Goal: Book appointment/travel/reservation

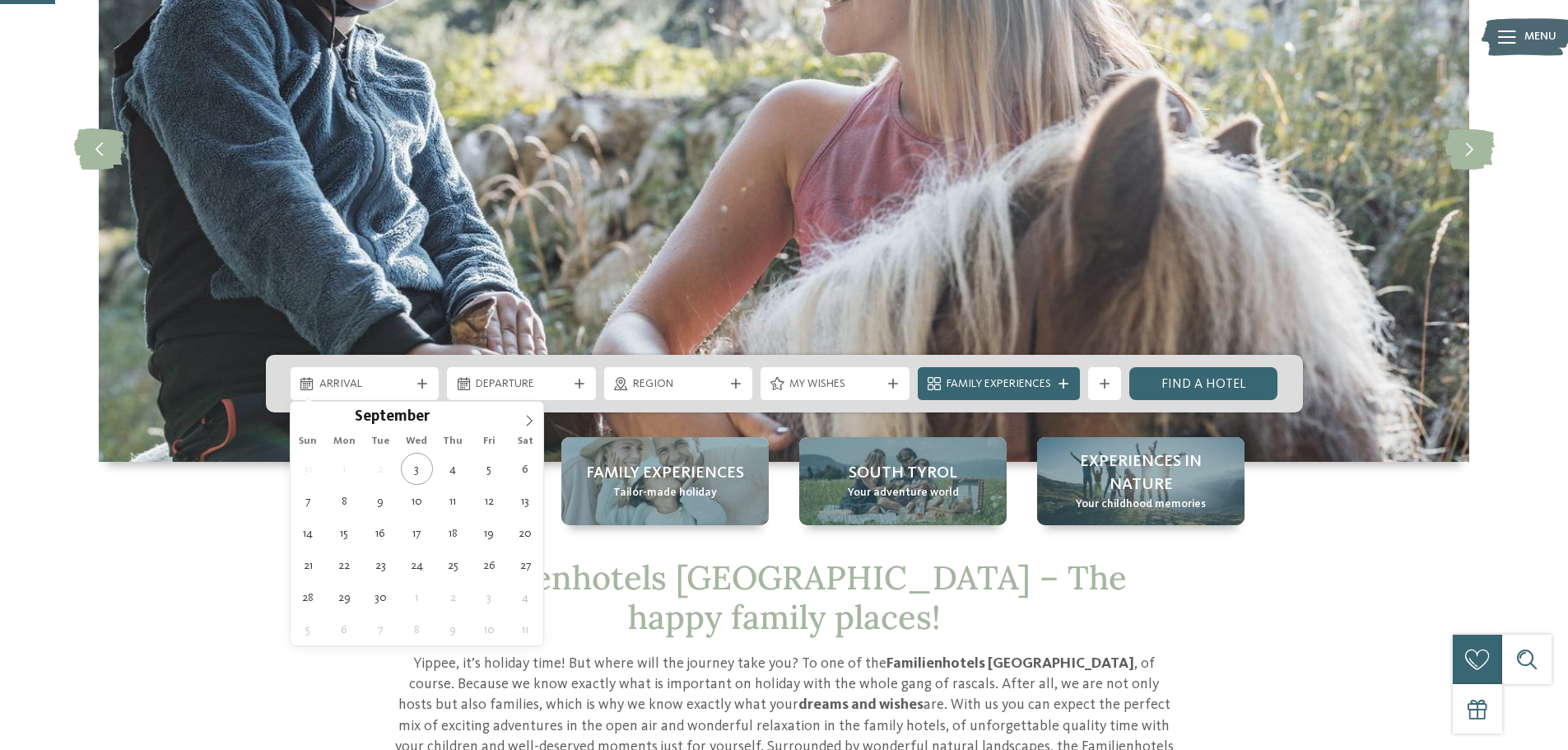
click at [434, 385] on div "Arrival" at bounding box center [365, 384] width 149 height 32
click at [528, 415] on icon at bounding box center [529, 421] width 12 height 12
type input "****"
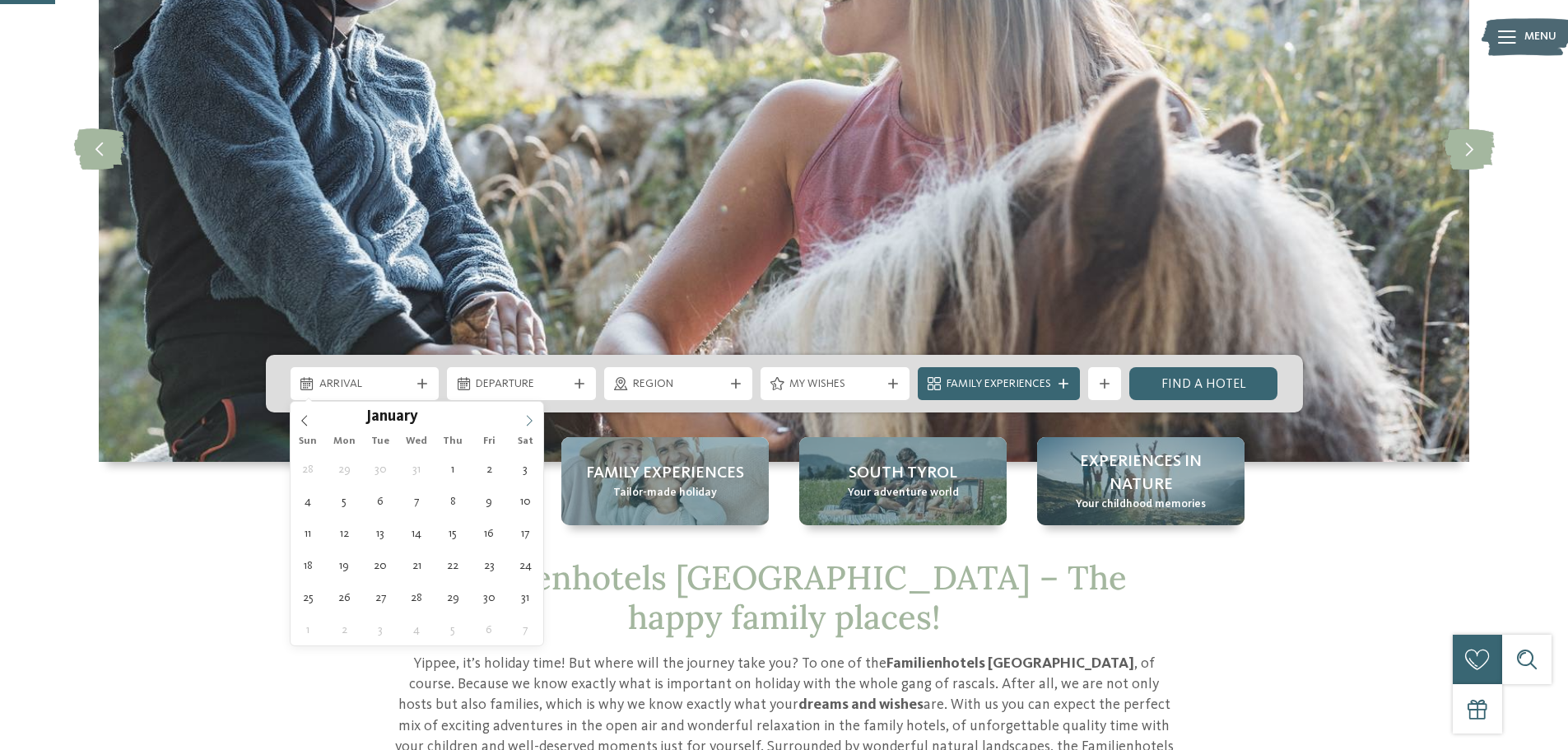
click at [528, 415] on icon at bounding box center [529, 421] width 12 height 12
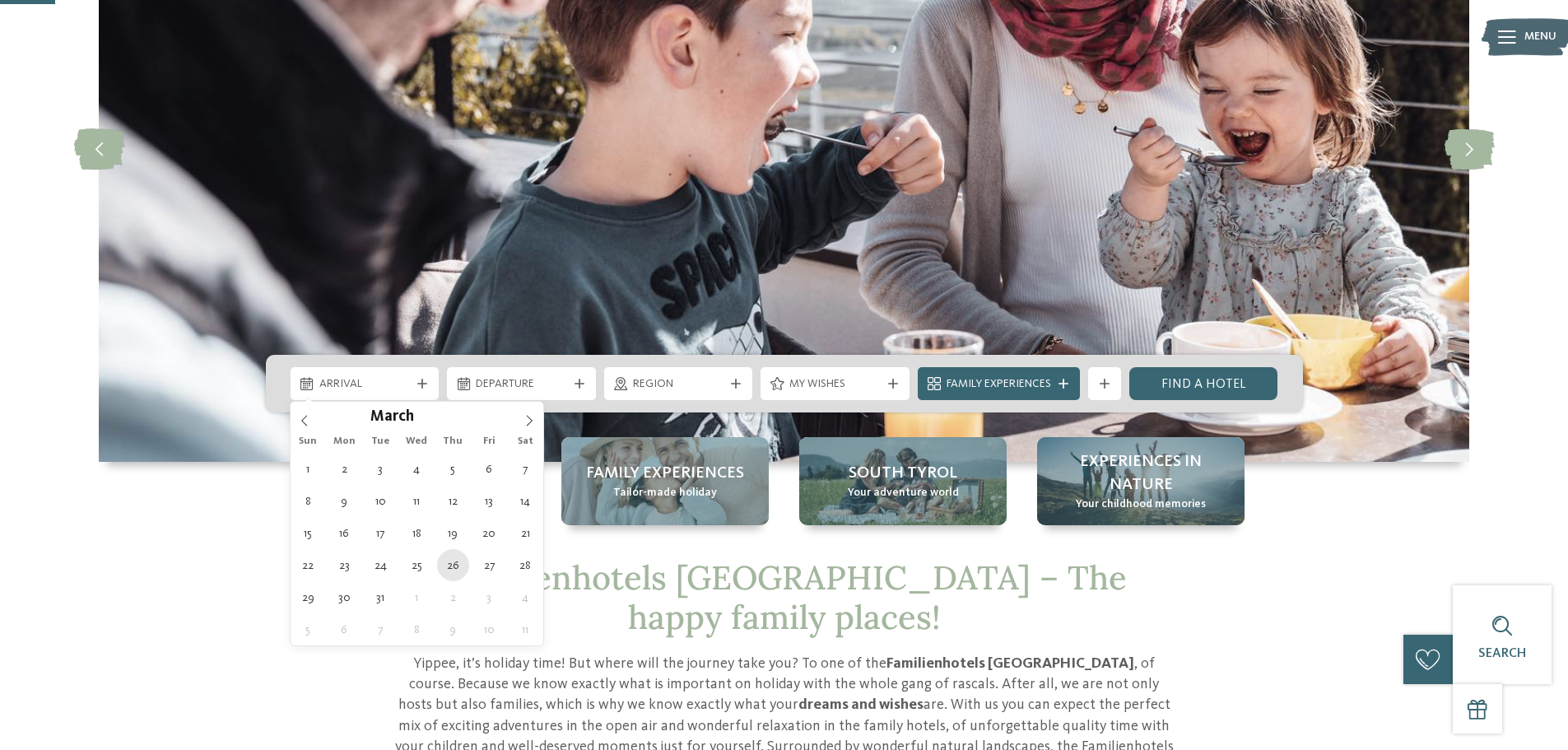
type div "26.03.2026"
type input "****"
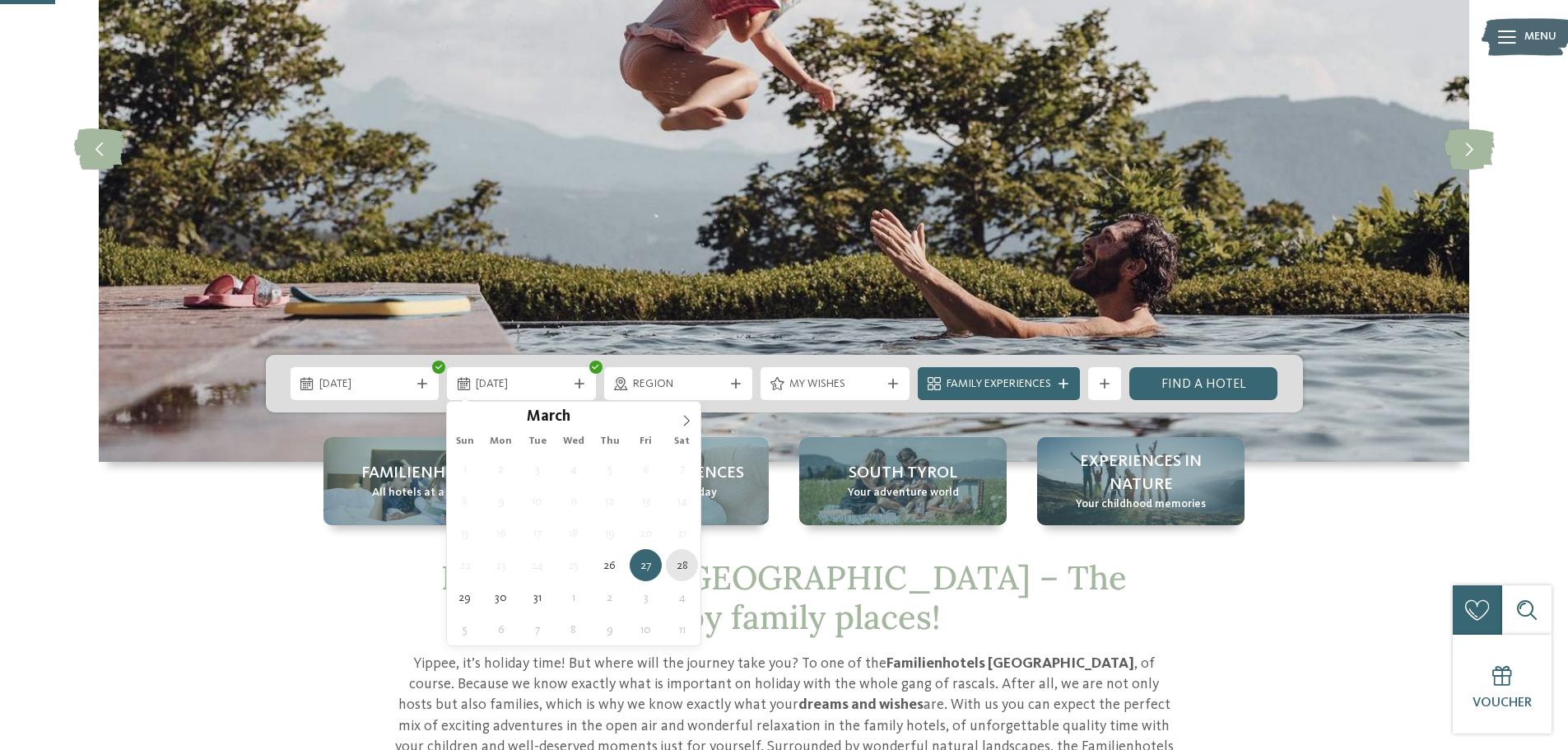
type div "28.03.2026"
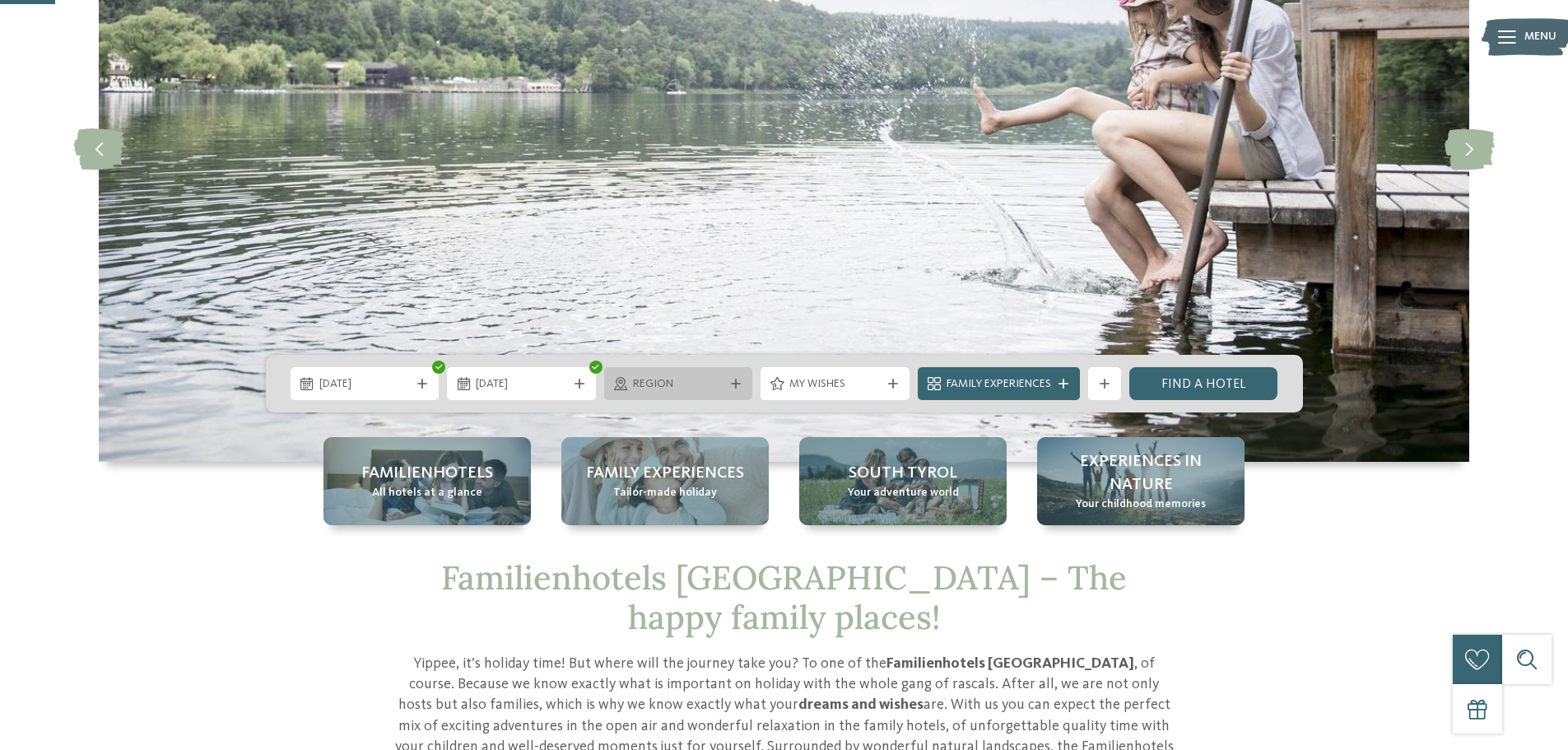
click at [735, 388] on div "Region" at bounding box center [678, 384] width 149 height 32
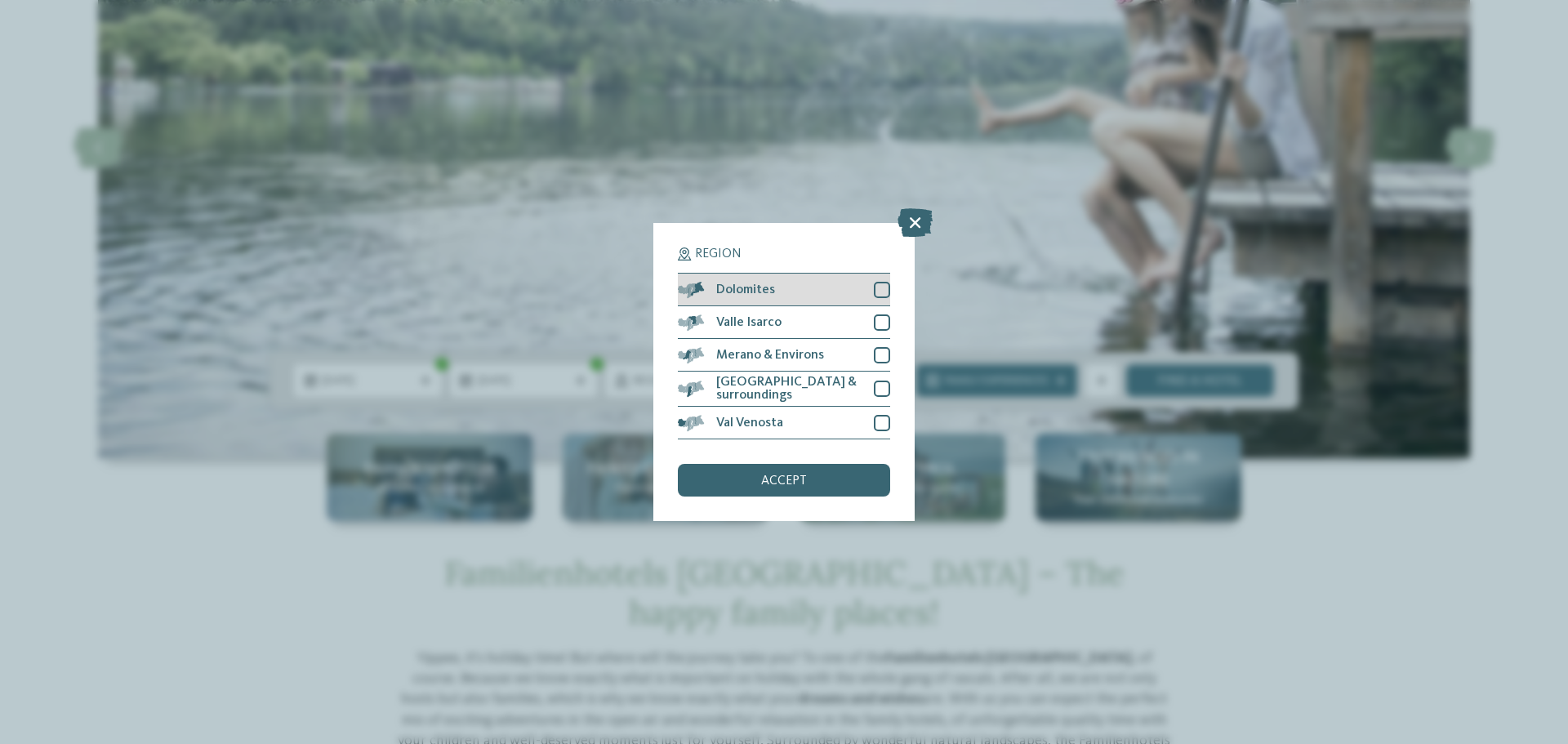
click at [878, 280] on div "Dolomites" at bounding box center [784, 290] width 212 height 32
click at [777, 469] on div "accept" at bounding box center [784, 480] width 212 height 32
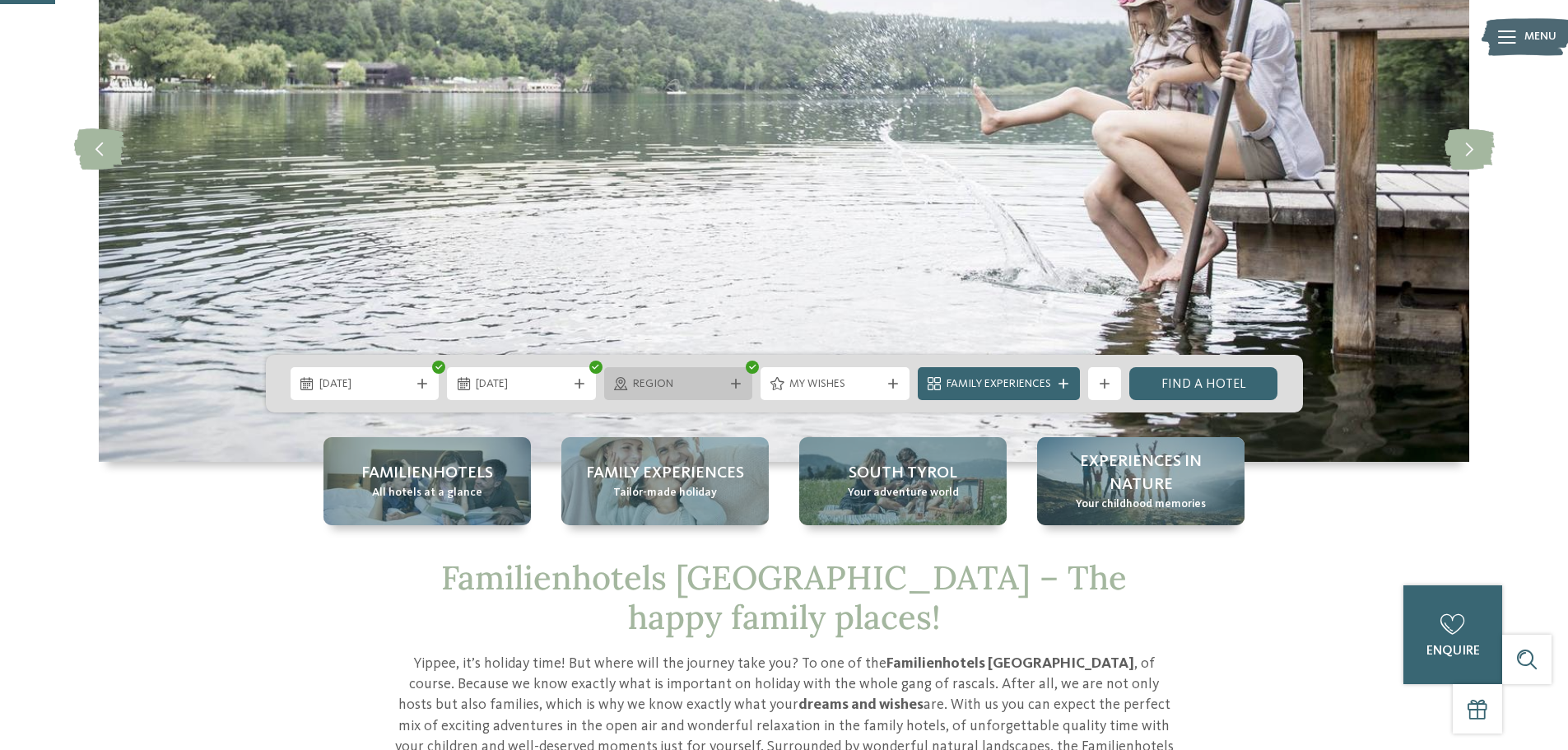
click at [734, 371] on div "Region" at bounding box center [678, 384] width 149 height 32
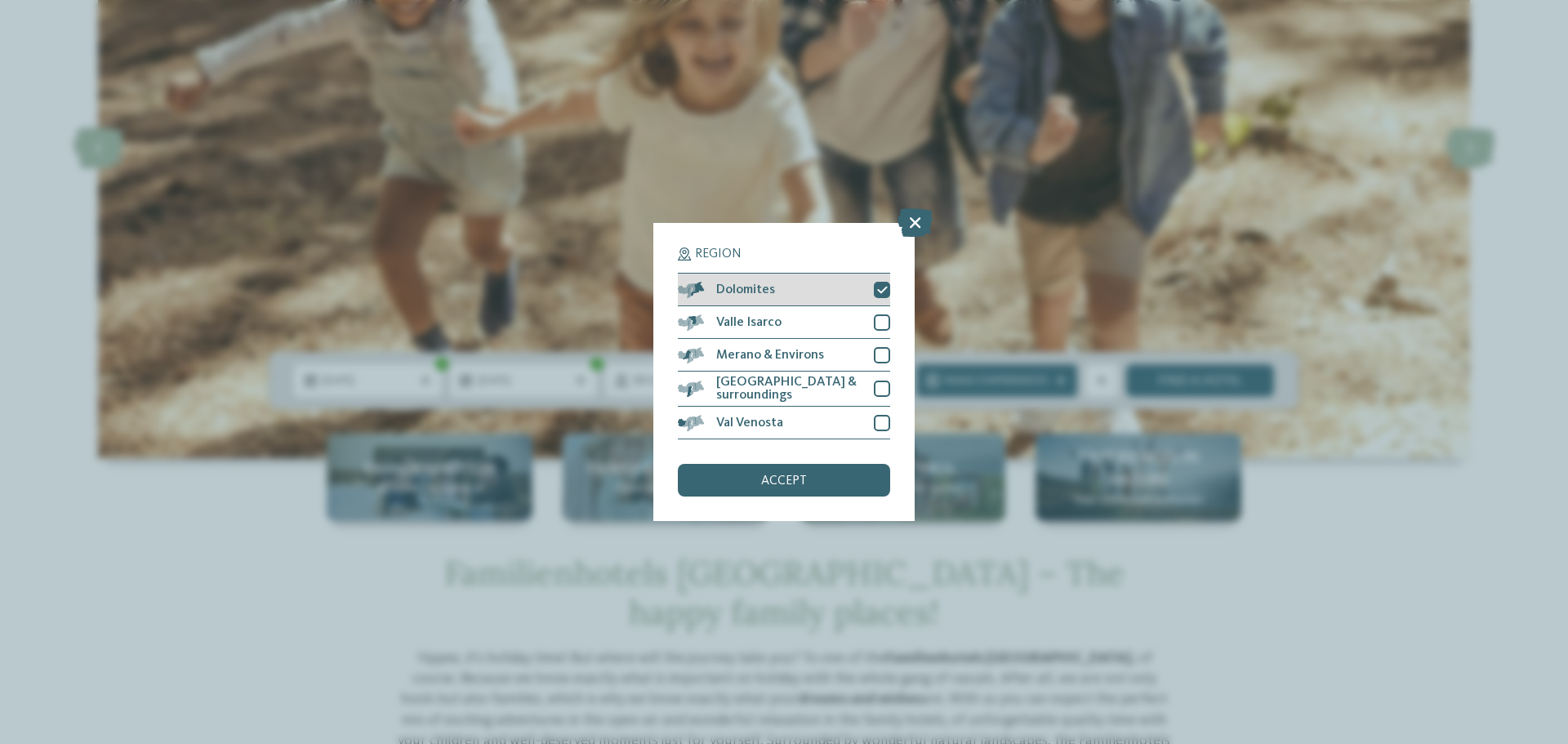
click at [886, 291] on icon at bounding box center [882, 289] width 11 height 10
click at [912, 227] on icon at bounding box center [914, 223] width 35 height 29
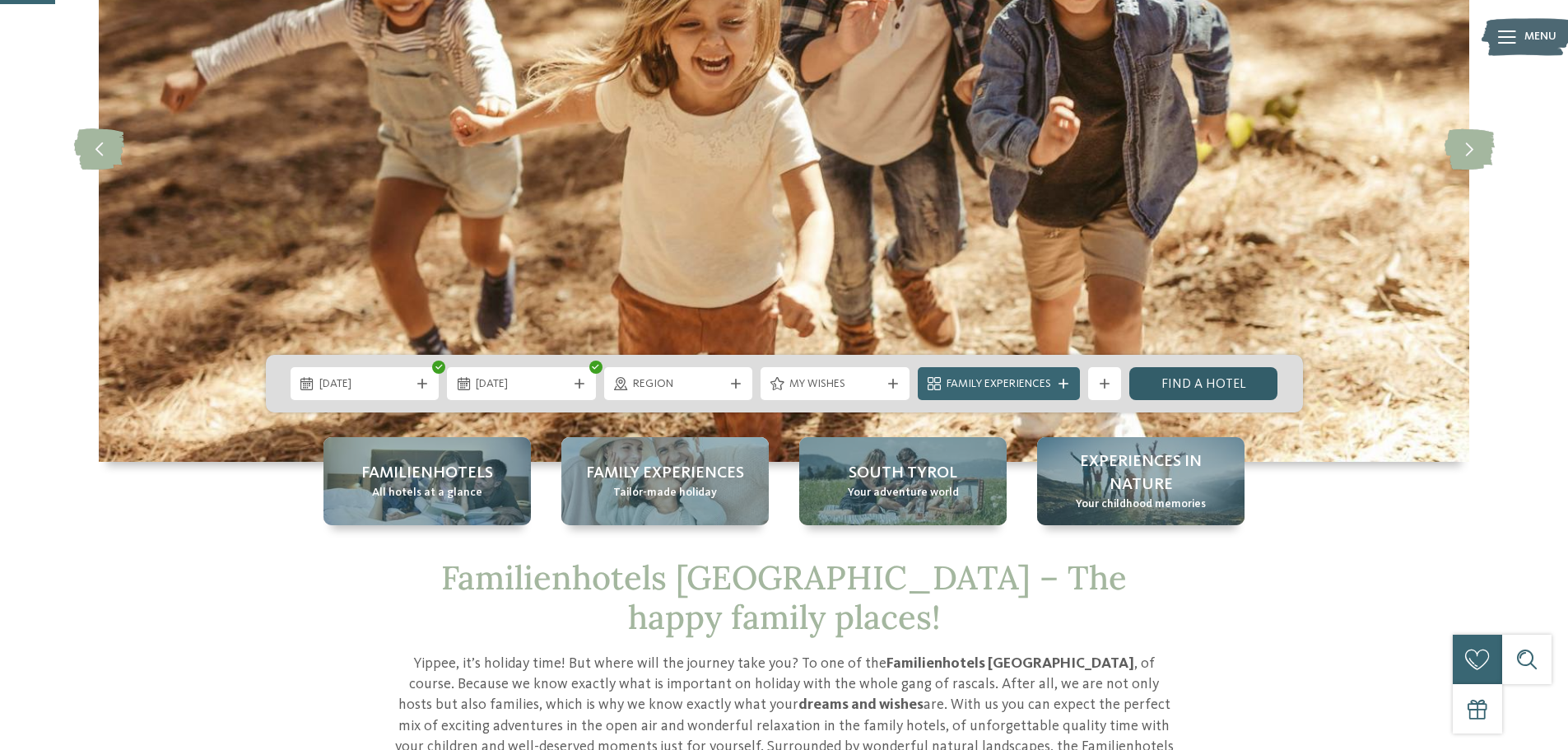
click at [1190, 389] on link "Find a hotel" at bounding box center [1203, 384] width 149 height 32
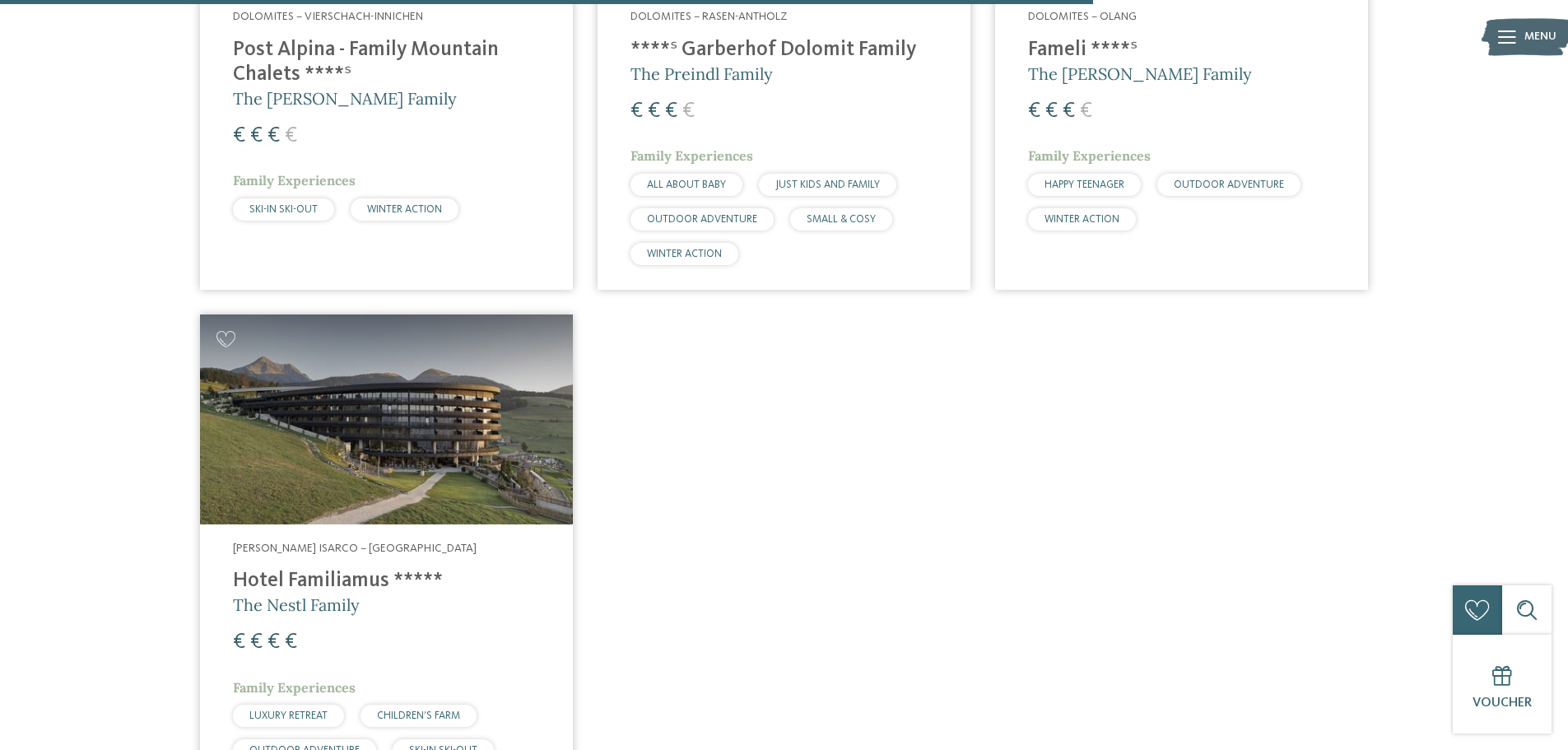
scroll to position [2641, 0]
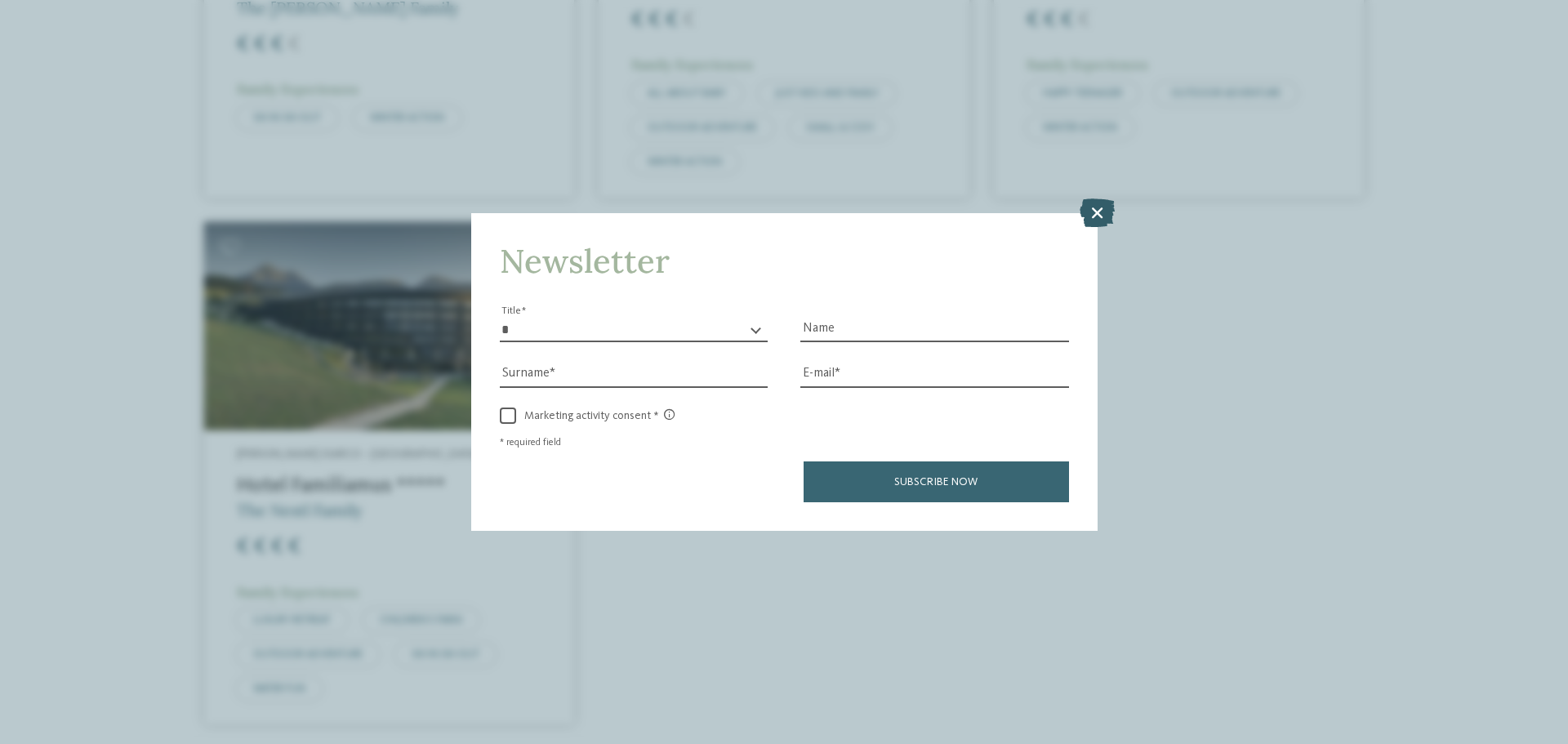
click at [1092, 206] on icon at bounding box center [1097, 213] width 35 height 29
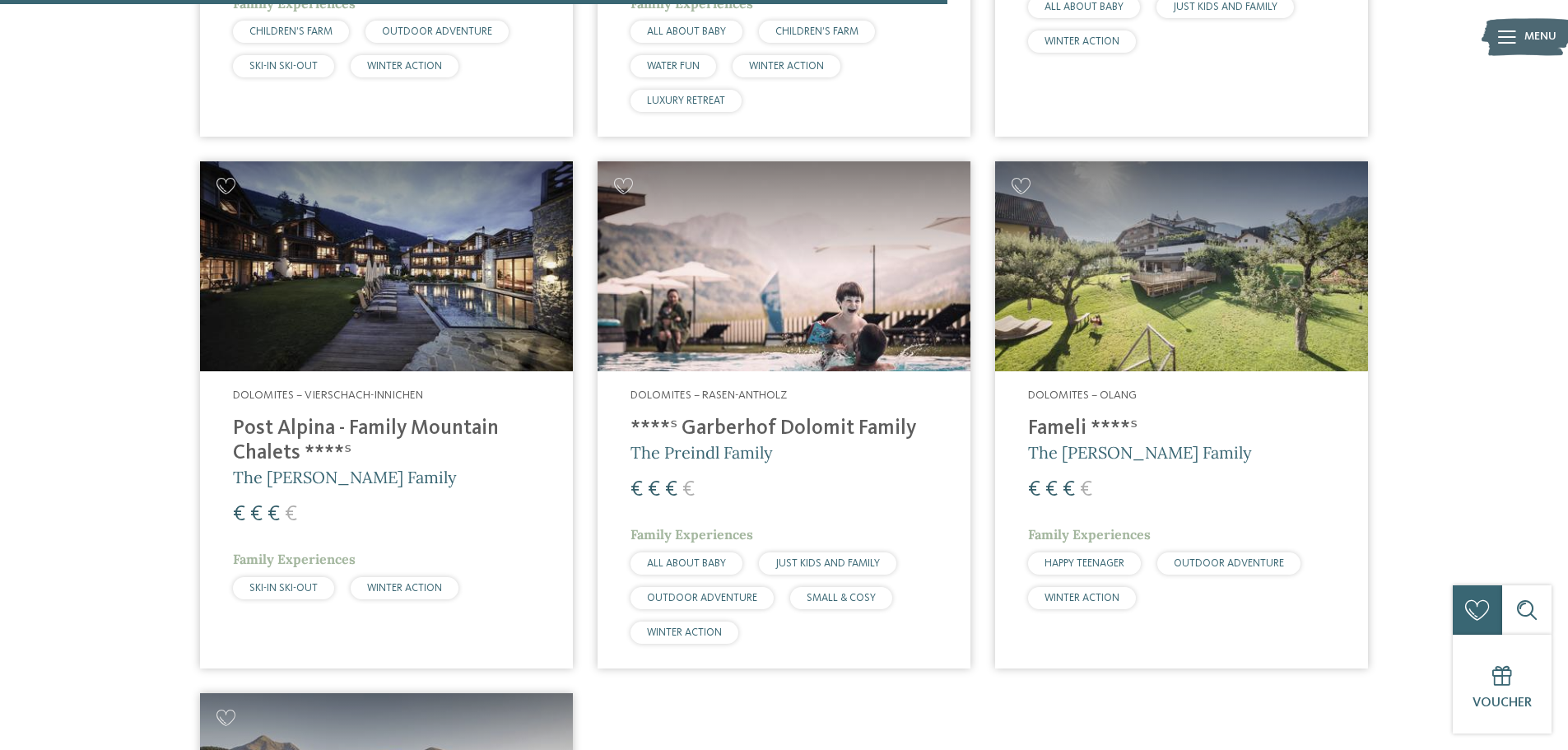
scroll to position [2146, 0]
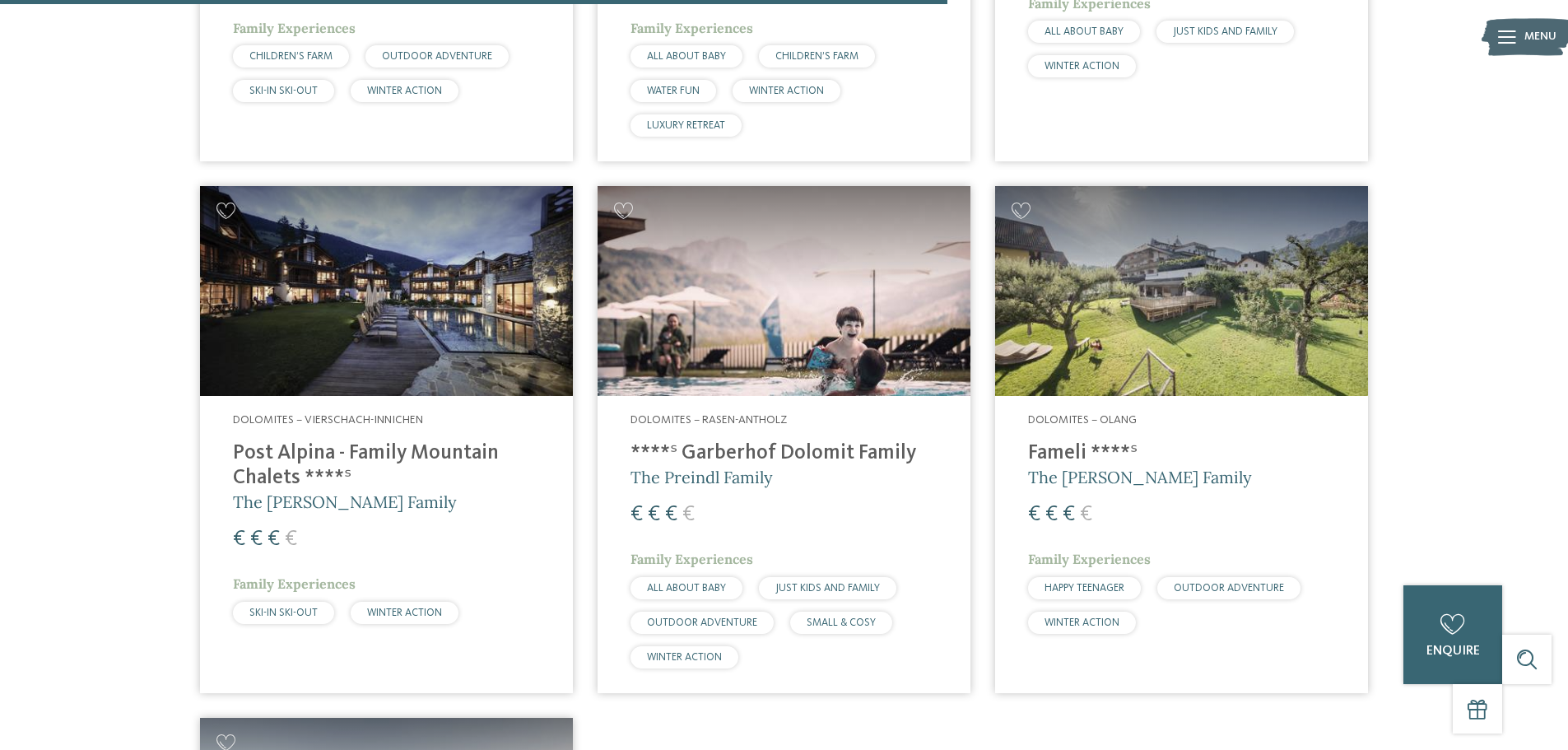
click at [1135, 276] on img at bounding box center [1182, 291] width 373 height 210
click at [751, 307] on img at bounding box center [784, 291] width 373 height 210
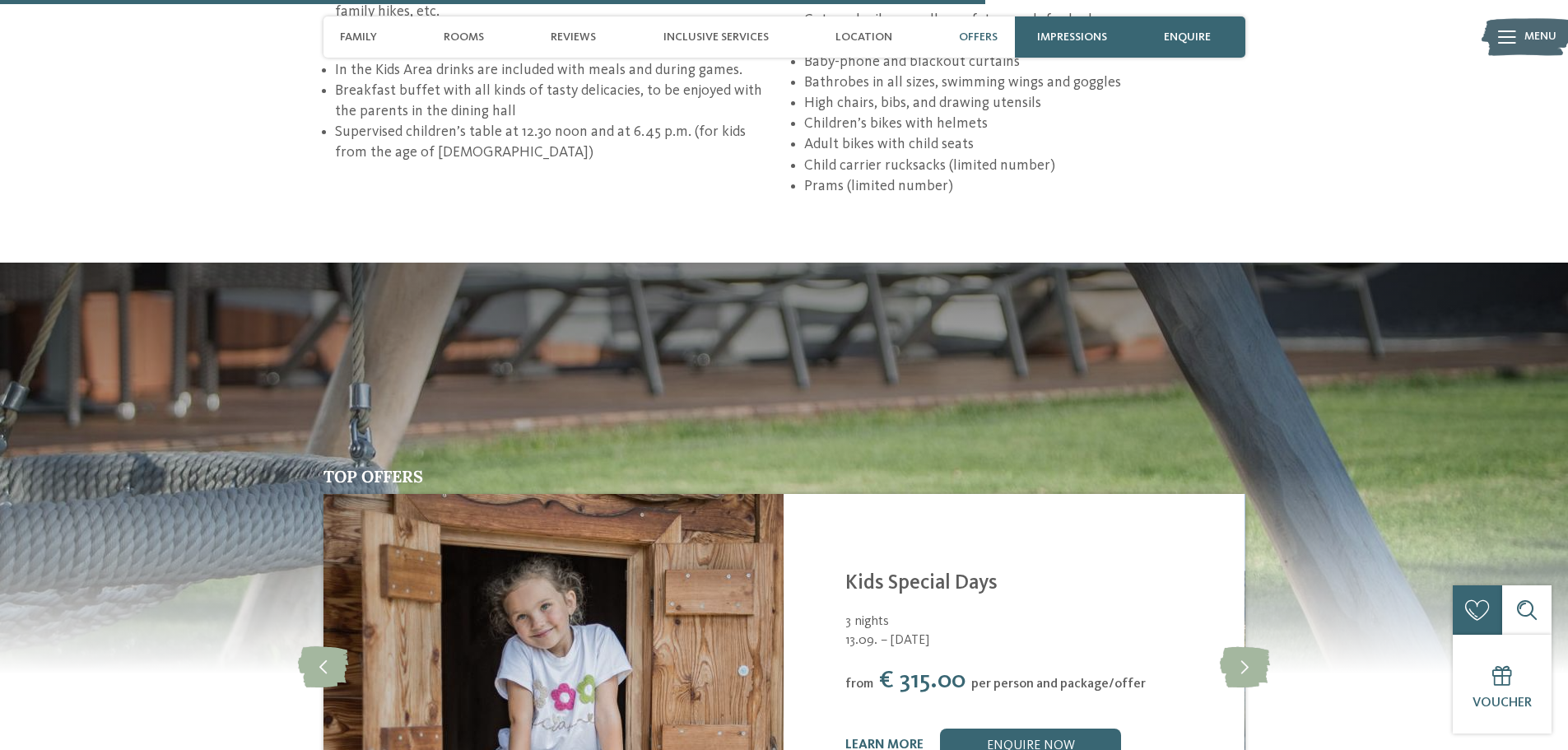
scroll to position [3292, 0]
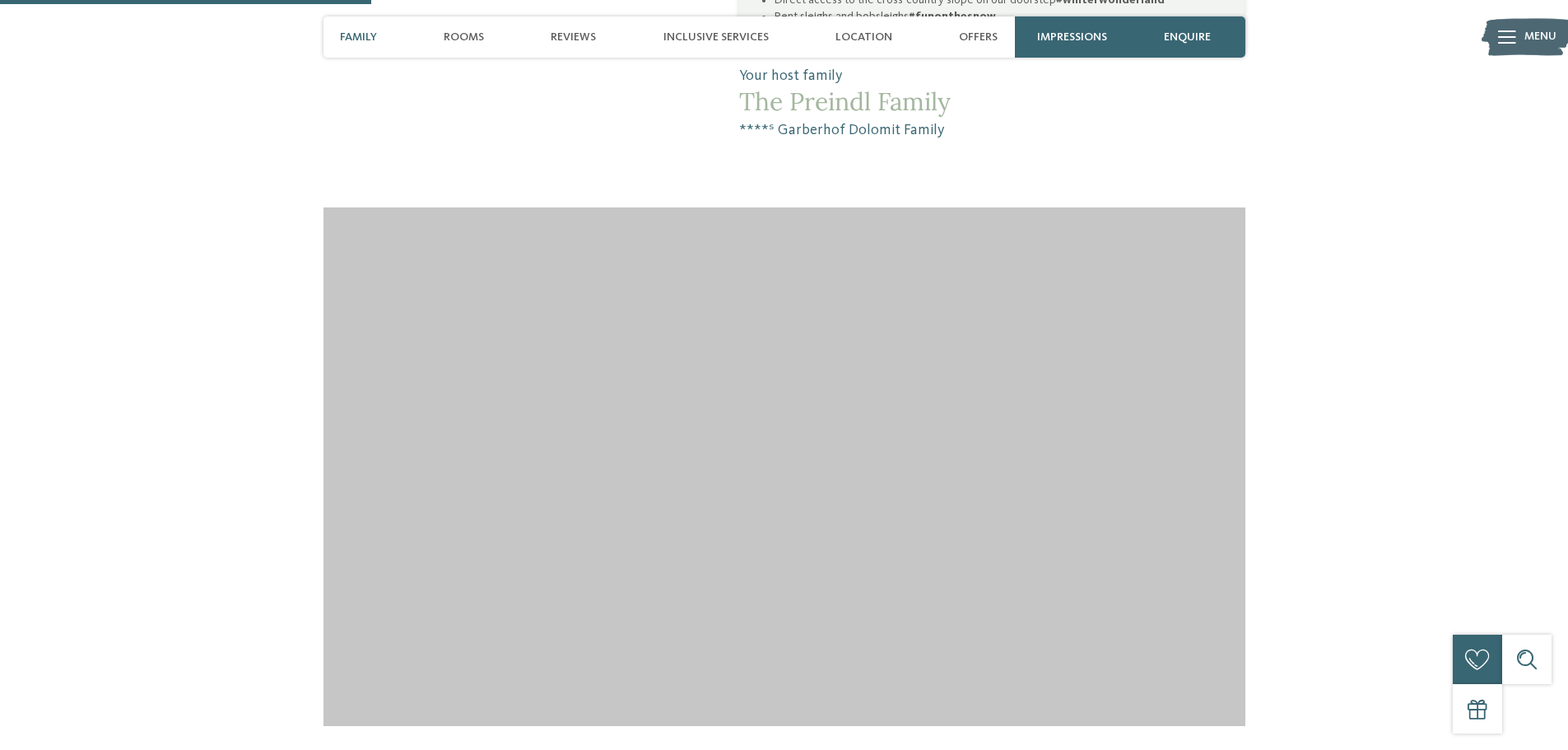
scroll to position [1810, 0]
